Goal: Task Accomplishment & Management: Manage account settings

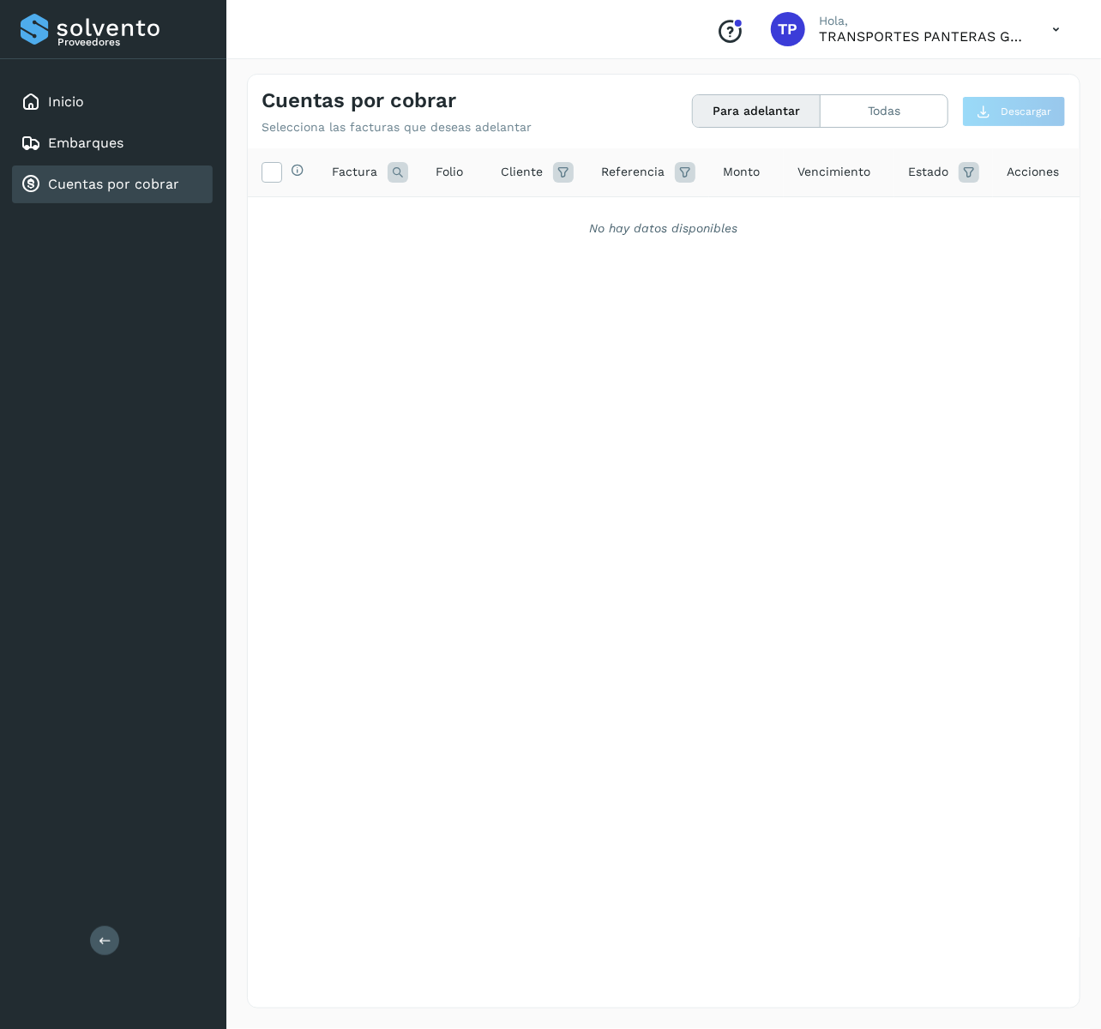
click at [135, 205] on div "Inicio Embarques Cuentas por cobrar" at bounding box center [113, 143] width 226 height 168
click at [143, 176] on link "Cuentas por cobrar" at bounding box center [113, 184] width 131 height 16
click at [912, 115] on button "Todas" at bounding box center [883, 111] width 127 height 32
